Goal: Task Accomplishment & Management: Use online tool/utility

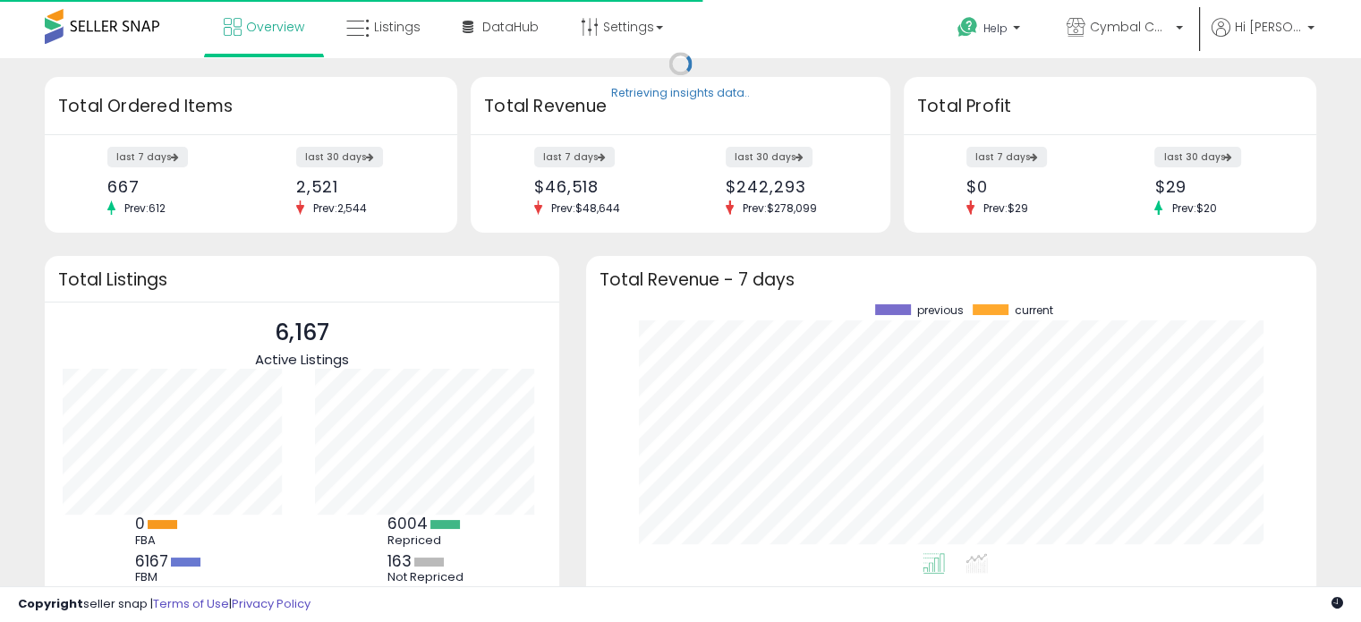
scroll to position [248, 694]
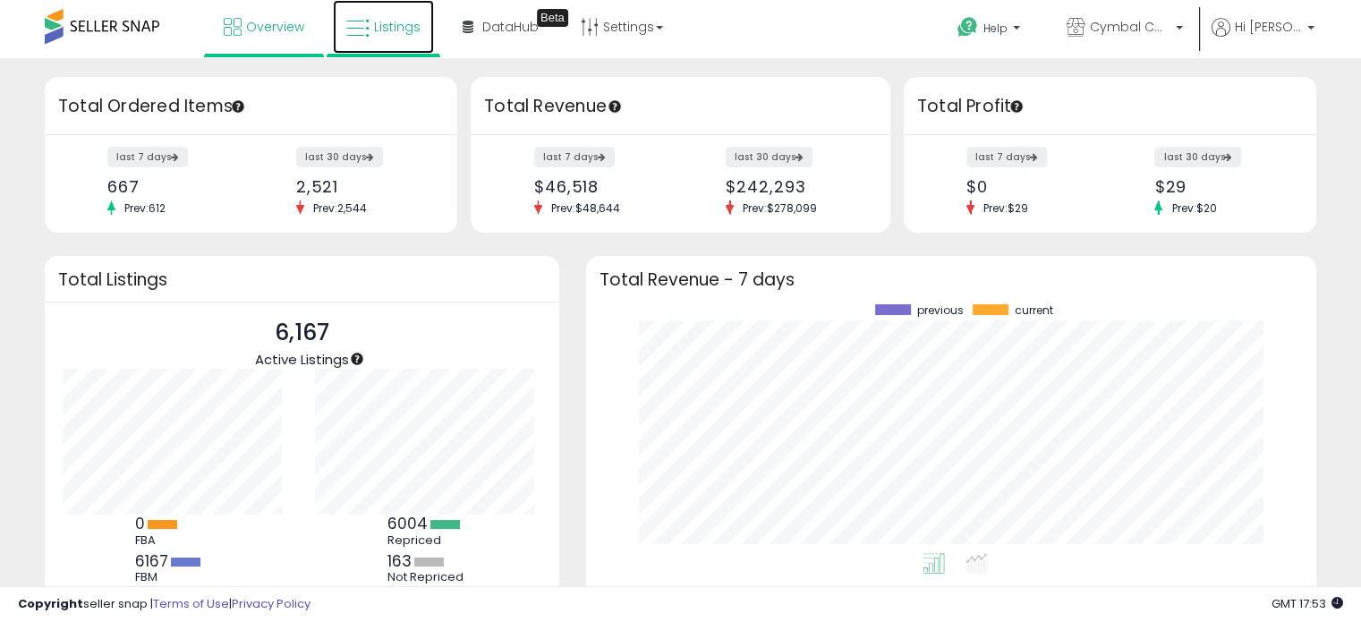
click at [374, 30] on span "Listings" at bounding box center [397, 27] width 47 height 18
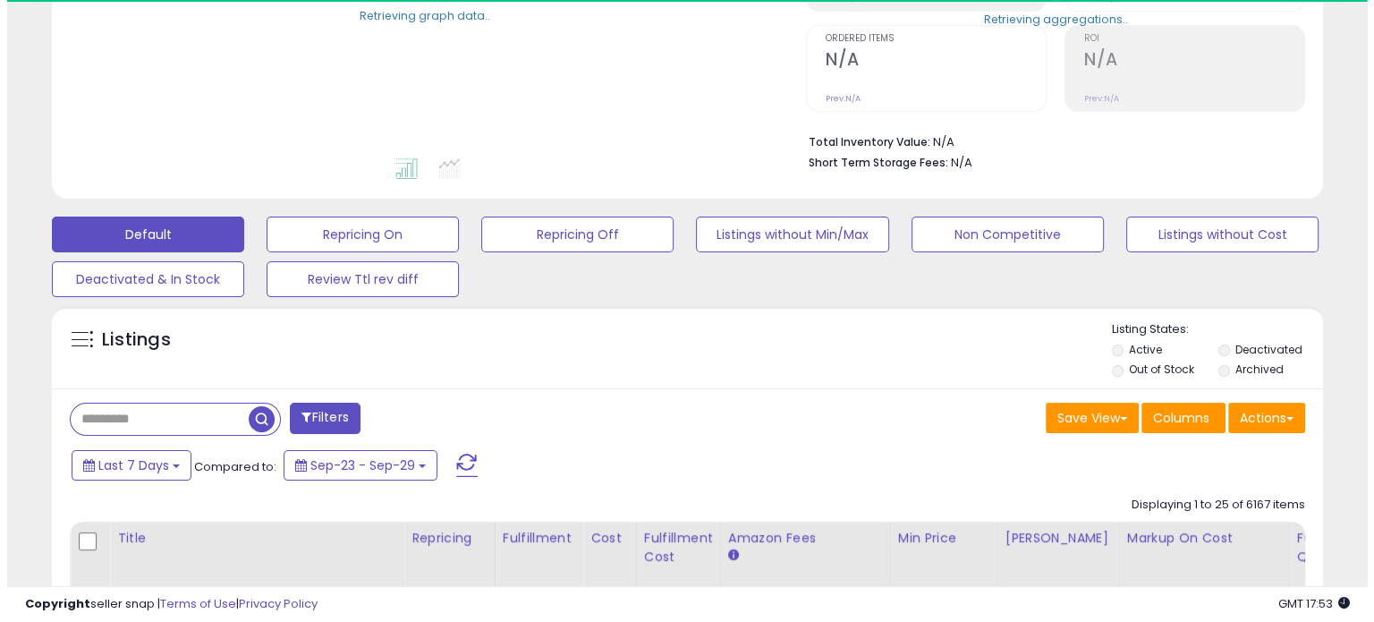
scroll to position [537, 0]
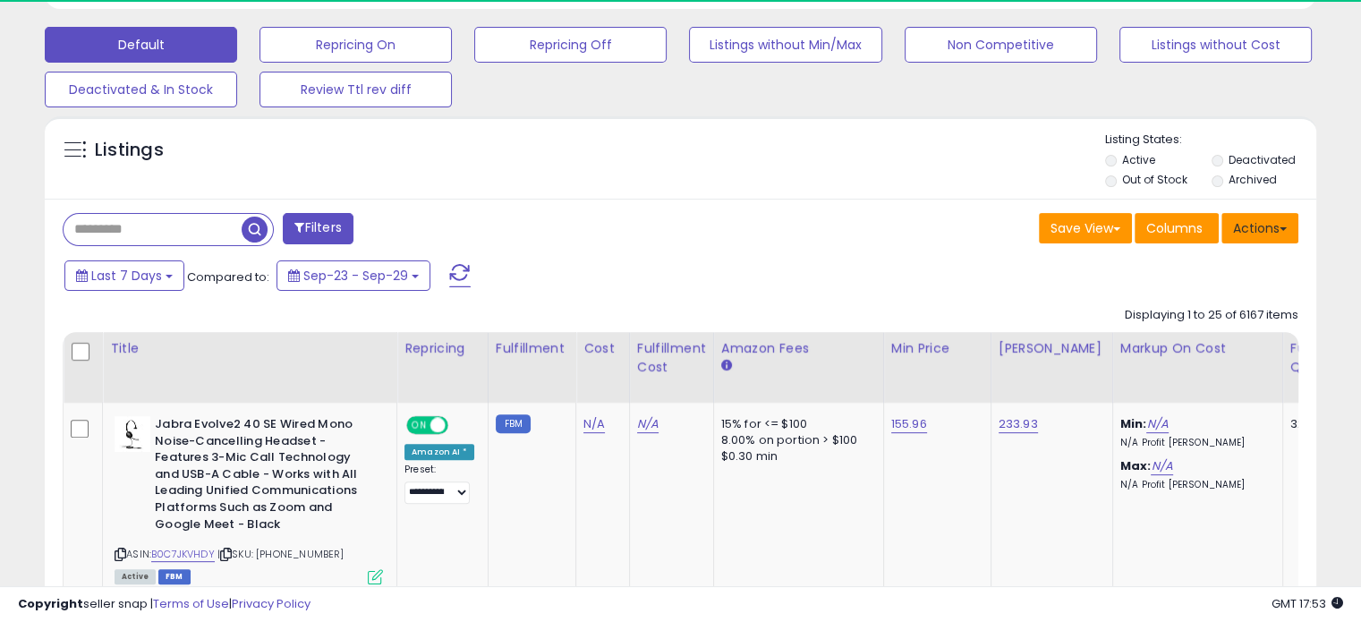
click at [1247, 220] on button "Actions" at bounding box center [1259, 228] width 77 height 30
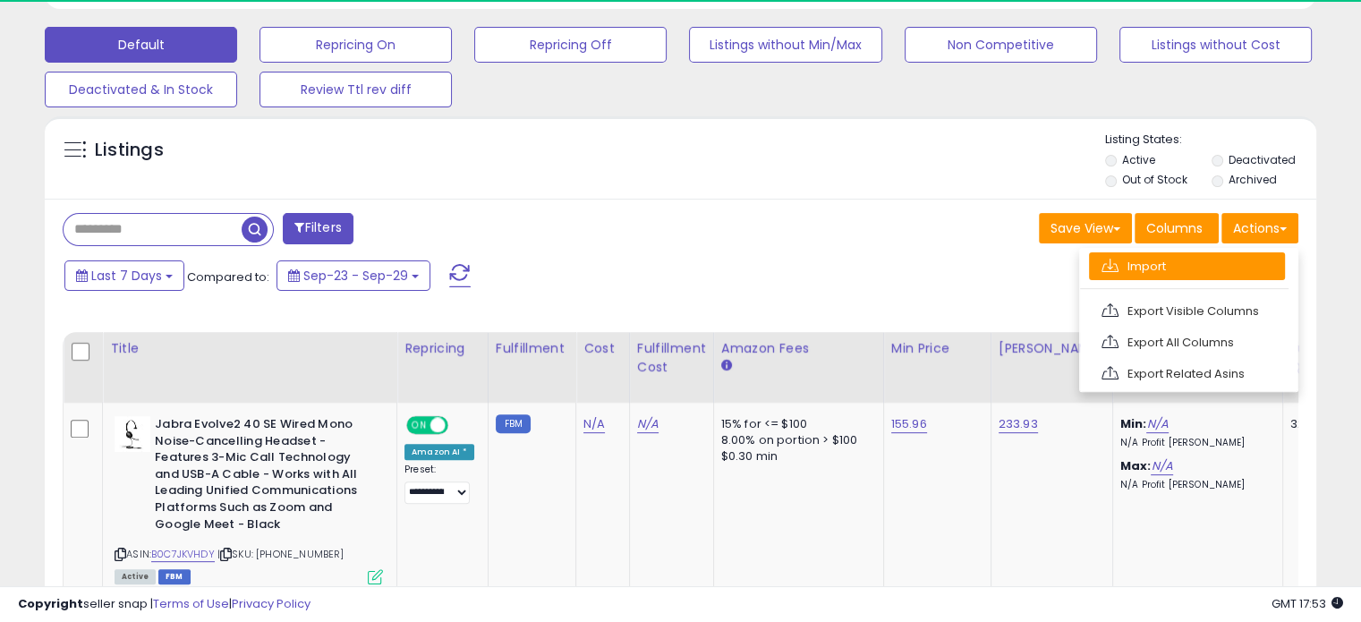
click at [1176, 260] on link "Import" at bounding box center [1187, 266] width 196 height 28
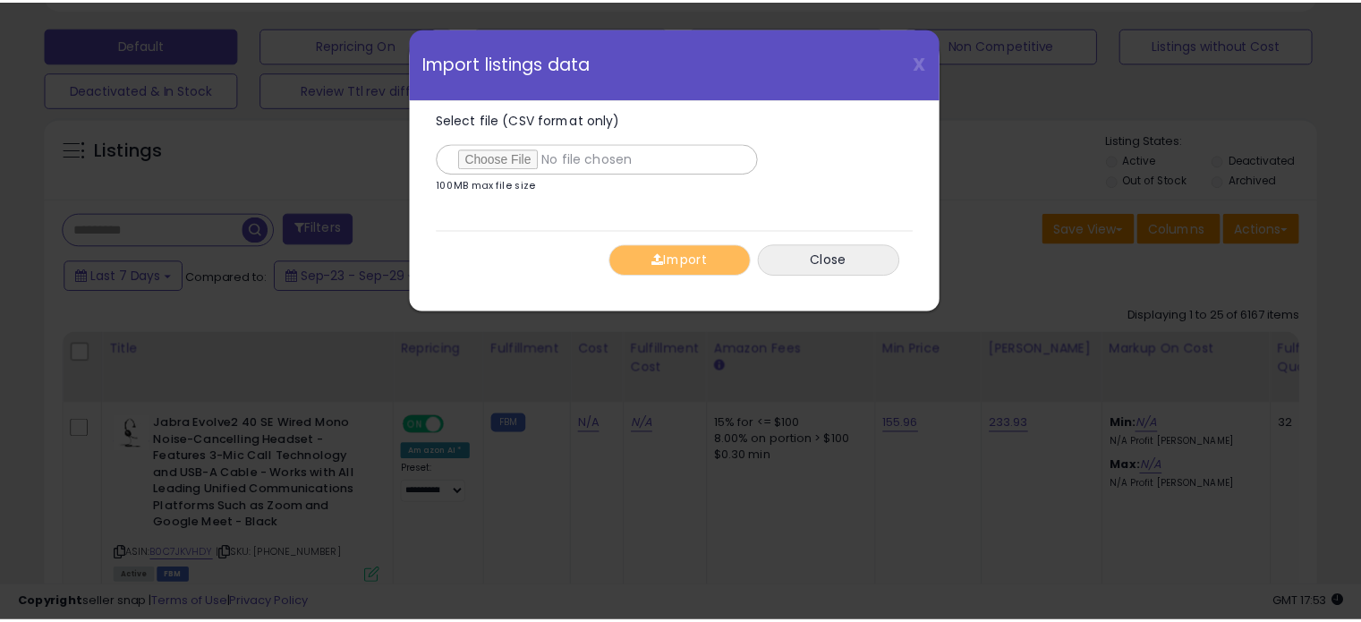
scroll to position [366, 744]
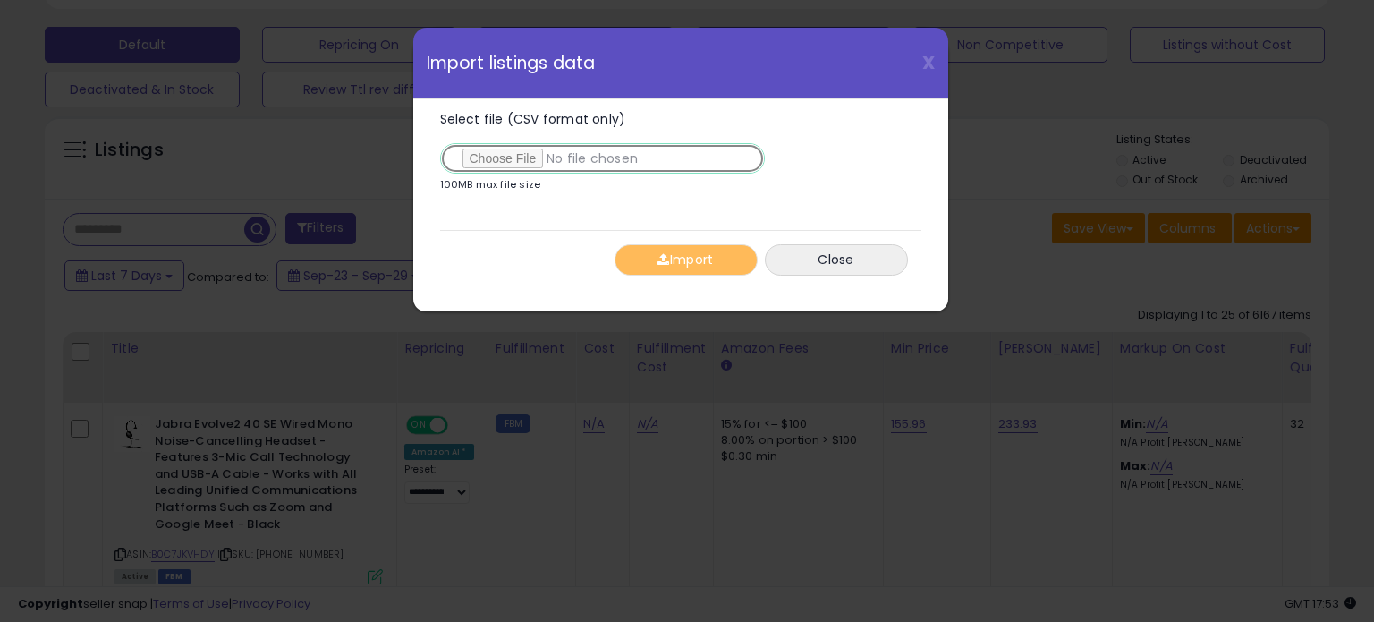
click at [500, 154] on input "Select file (CSV format only)" at bounding box center [602, 158] width 325 height 30
type input "**********"
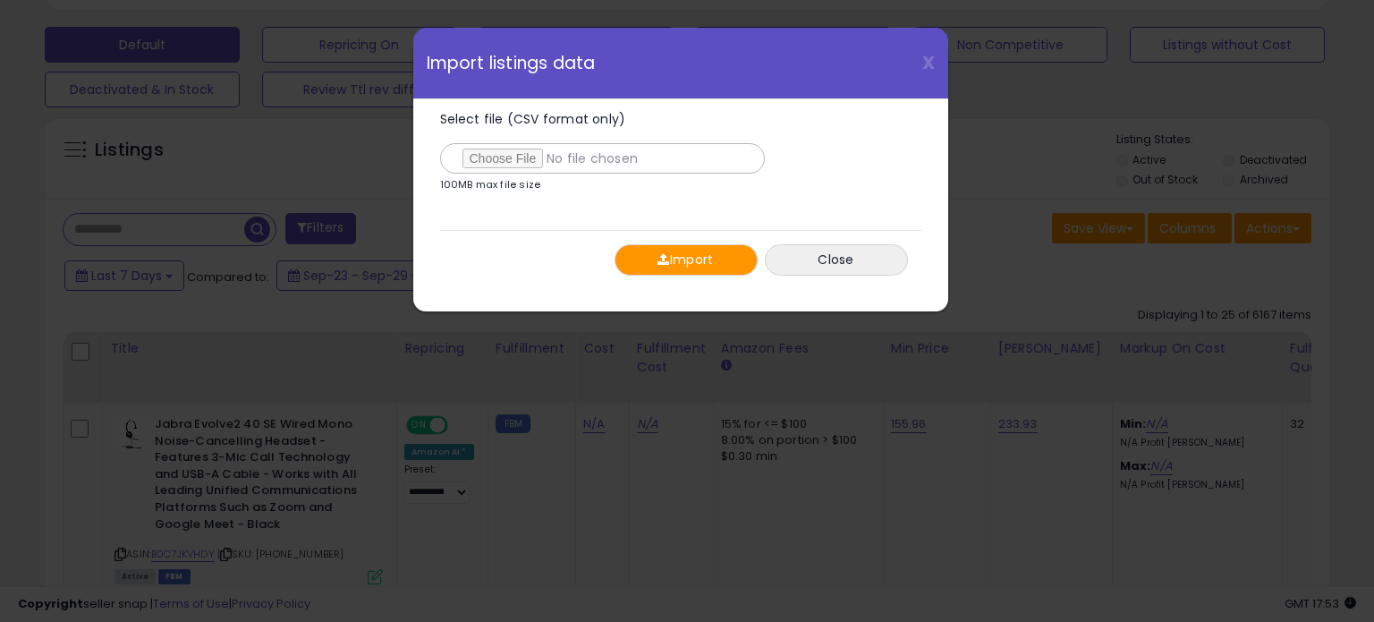
click at [703, 256] on button "Import" at bounding box center [686, 259] width 143 height 31
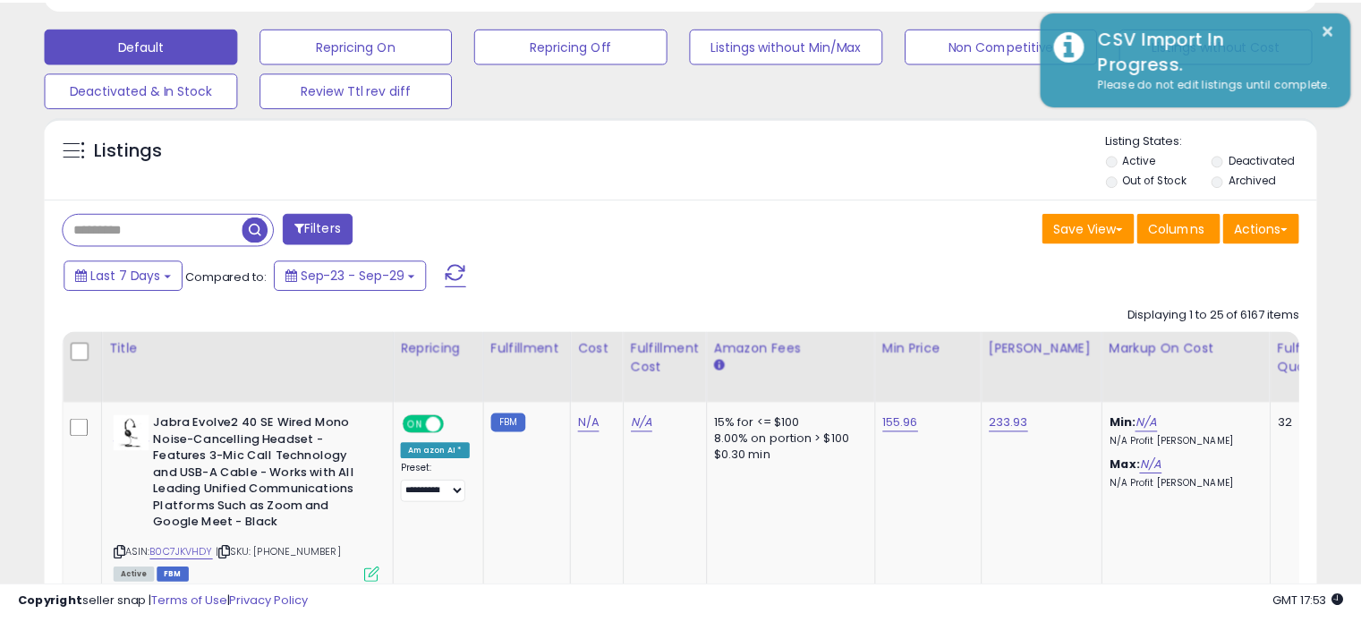
scroll to position [894424, 894055]
